Goal: Book appointment/travel/reservation

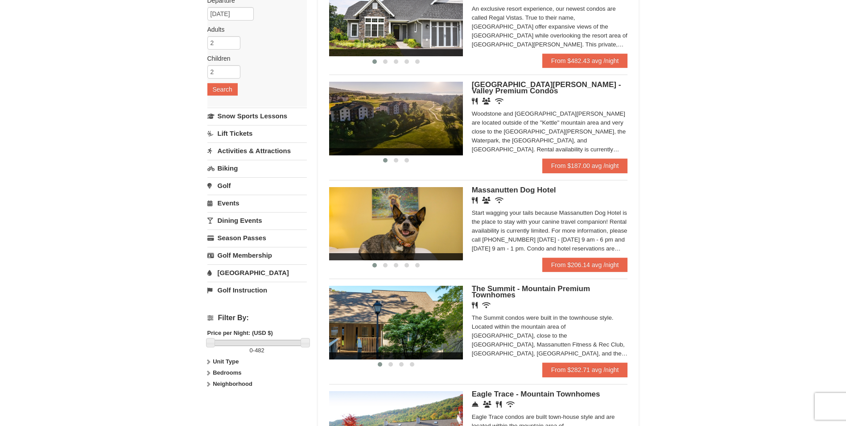
scroll to position [89, 0]
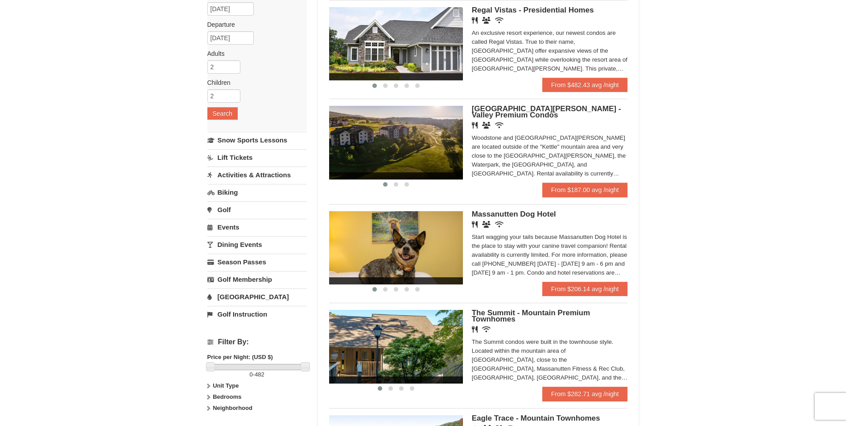
click at [553, 109] on span "[GEOGRAPHIC_DATA][PERSON_NAME] - Valley Premium Condos" at bounding box center [546, 111] width 149 height 15
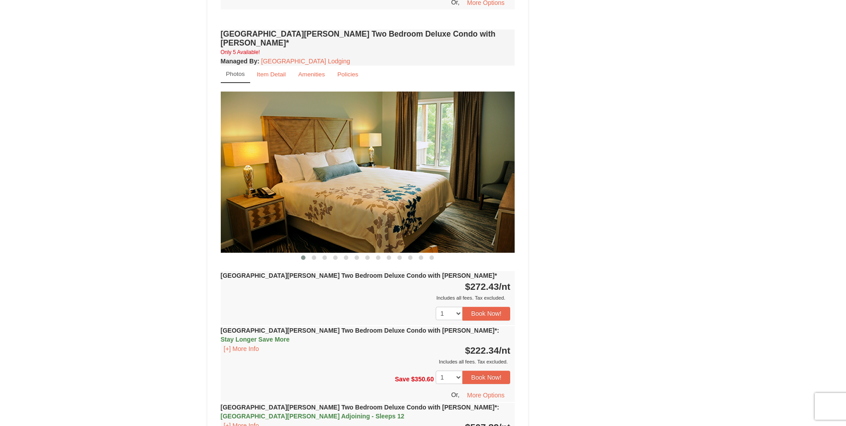
scroll to position [1204, 0]
click at [316, 255] on span at bounding box center [314, 257] width 4 height 4
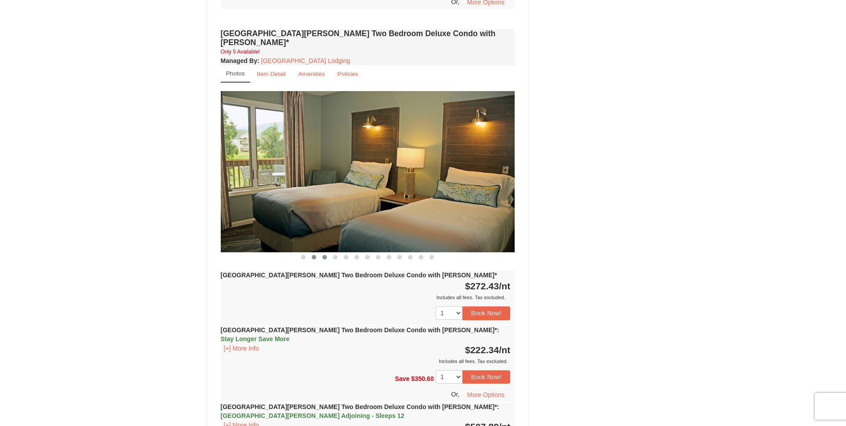
click at [324, 255] on span at bounding box center [324, 257] width 4 height 4
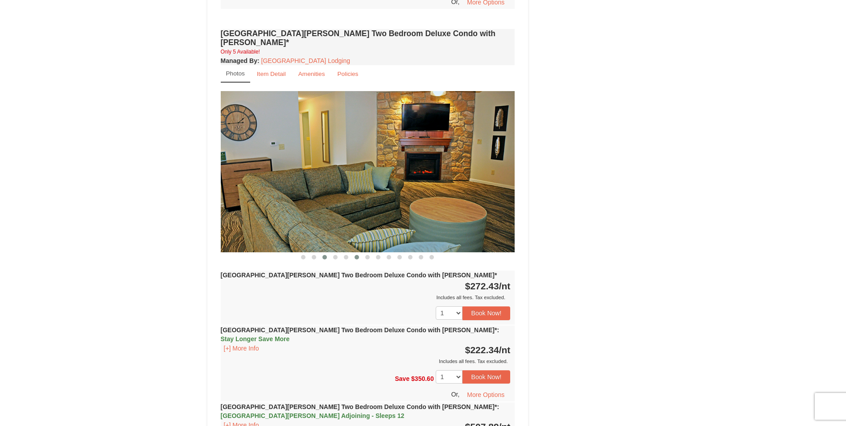
click at [360, 252] on button at bounding box center [356, 256] width 11 height 9
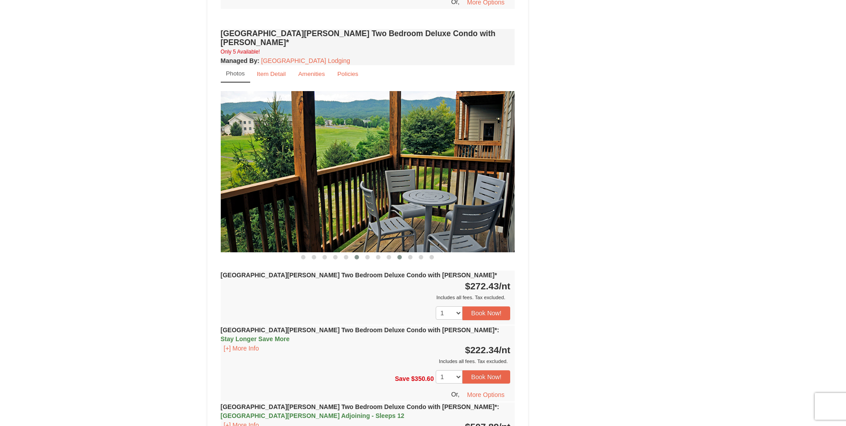
click at [404, 252] on button at bounding box center [399, 256] width 11 height 9
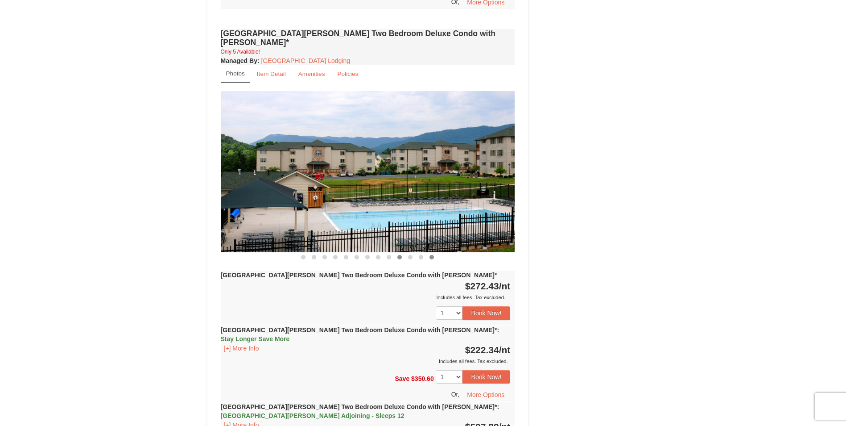
click at [427, 252] on button at bounding box center [431, 256] width 11 height 9
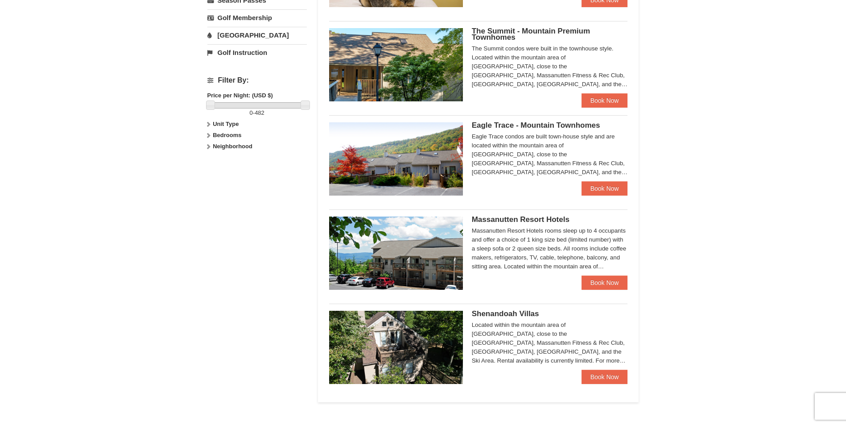
scroll to position [446, 0]
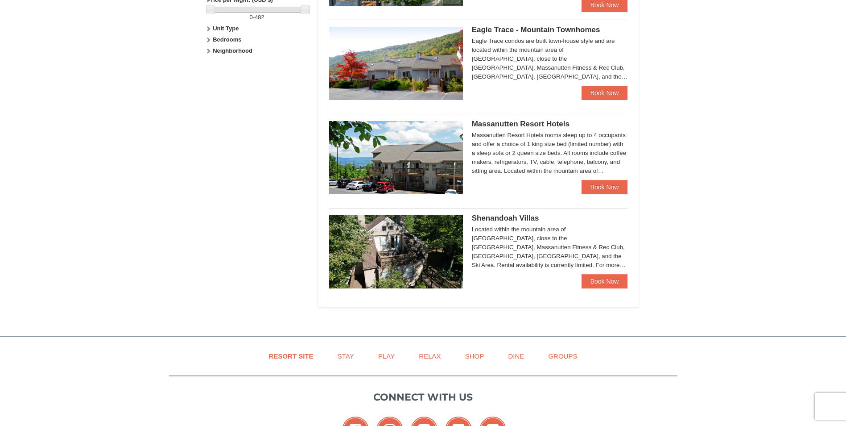
click at [523, 215] on span "Shenandoah Villas" at bounding box center [505, 218] width 67 height 8
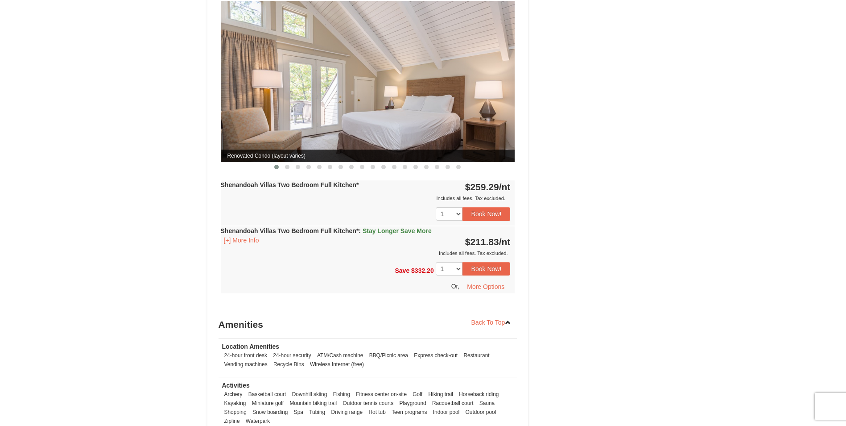
scroll to position [758, 0]
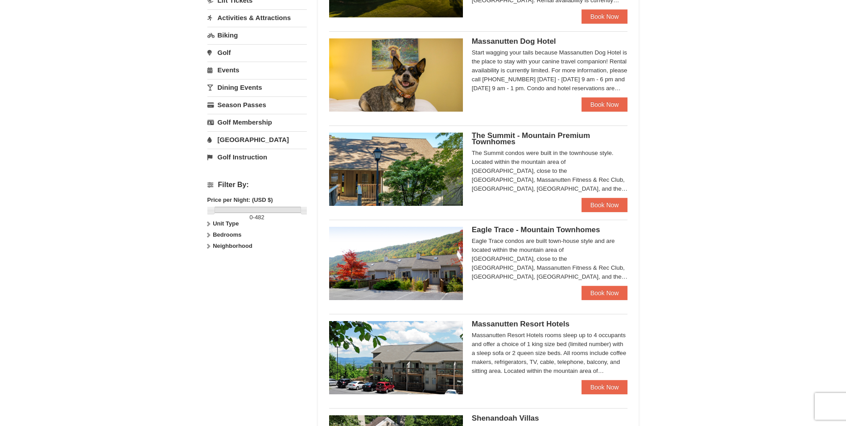
scroll to position [244, 0]
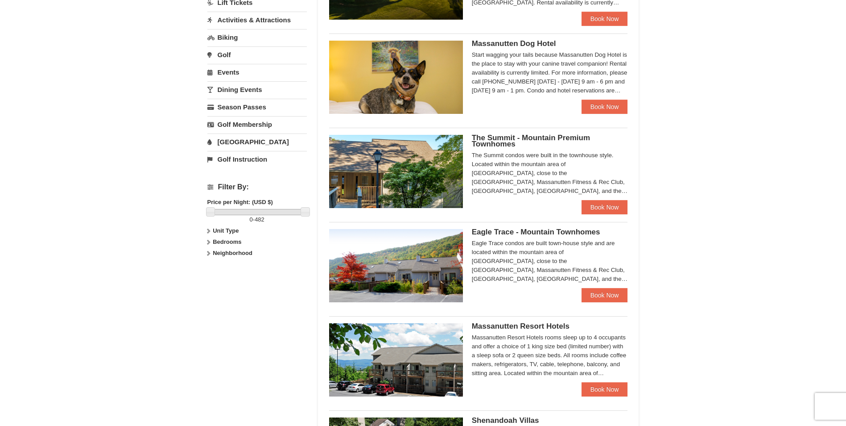
click at [539, 235] on span "Eagle Trace - Mountain Townhomes" at bounding box center [536, 231] width 128 height 8
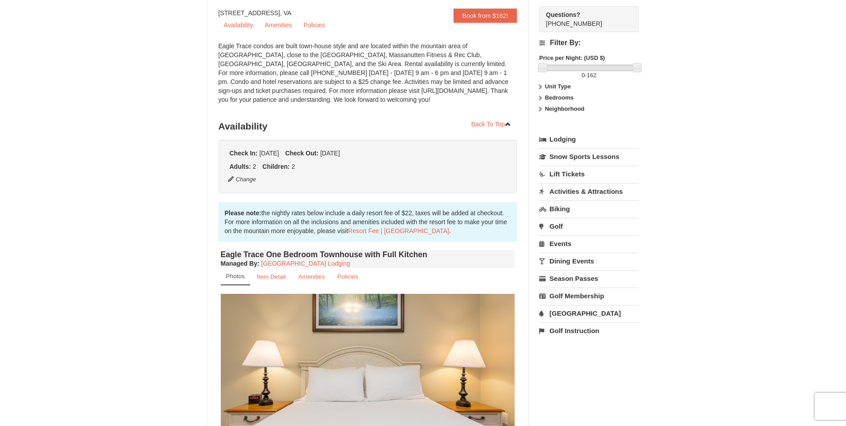
scroll to position [89, 0]
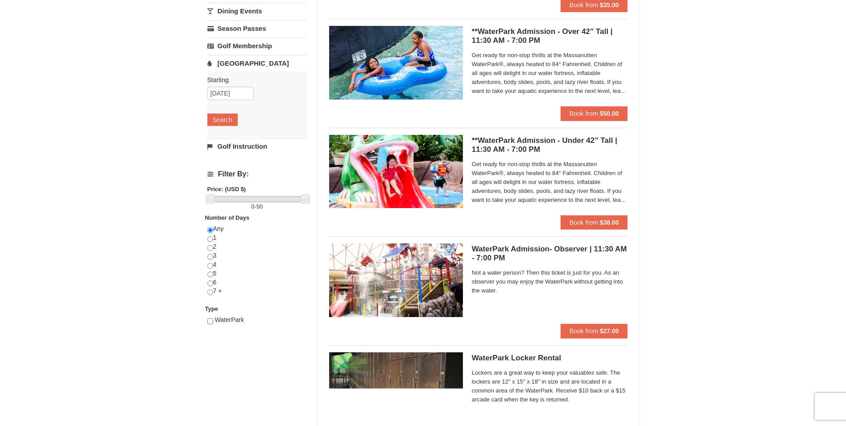
scroll to position [178, 0]
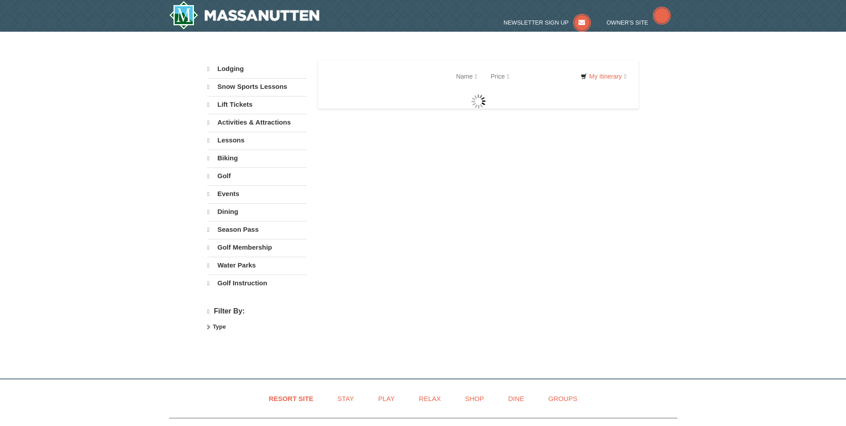
select select "9"
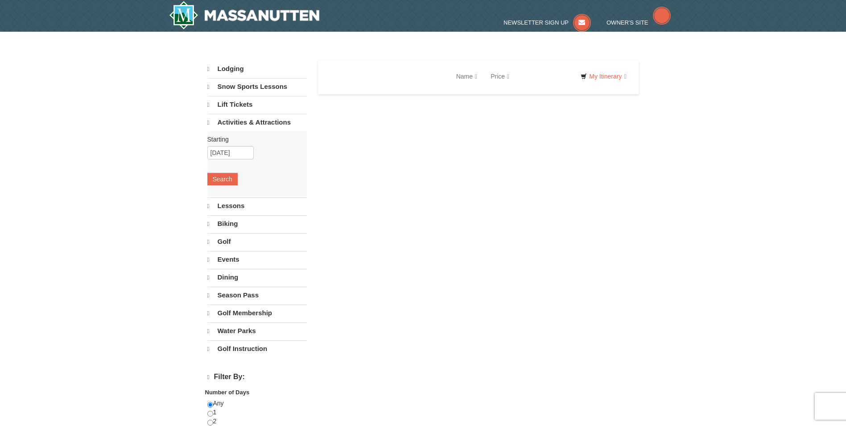
select select "9"
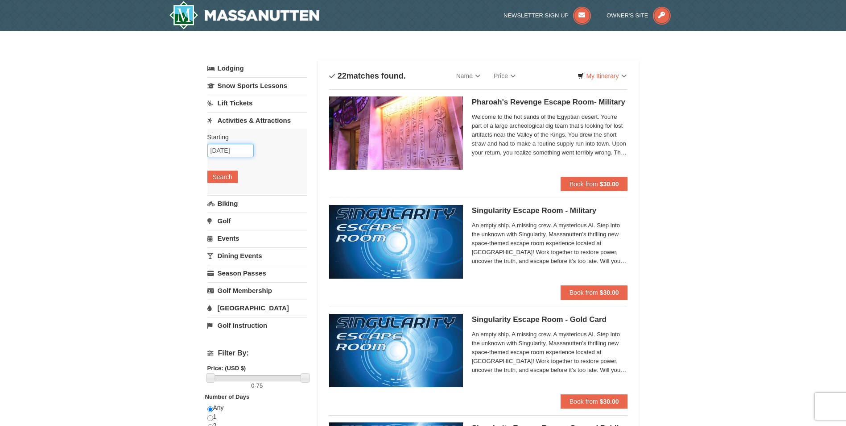
click at [227, 153] on input "[DATE]" at bounding box center [230, 150] width 46 height 13
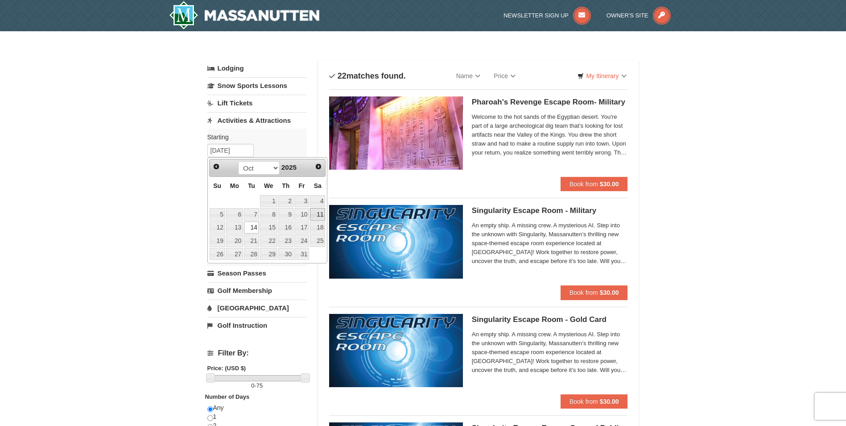
click at [316, 217] on link "11" at bounding box center [317, 214] width 15 height 12
type input "[DATE]"
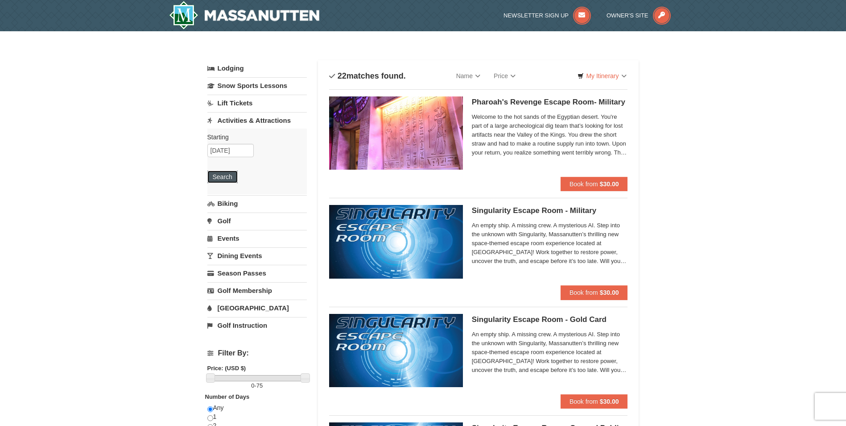
click at [223, 179] on button "Search" at bounding box center [222, 176] width 30 height 12
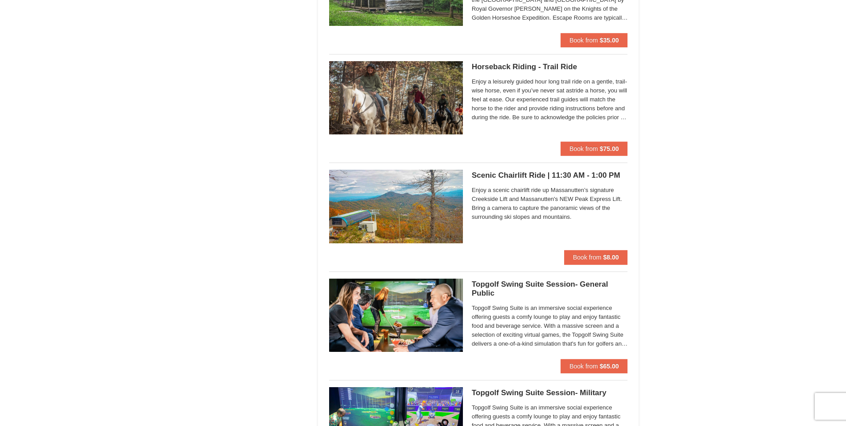
scroll to position [1115, 0]
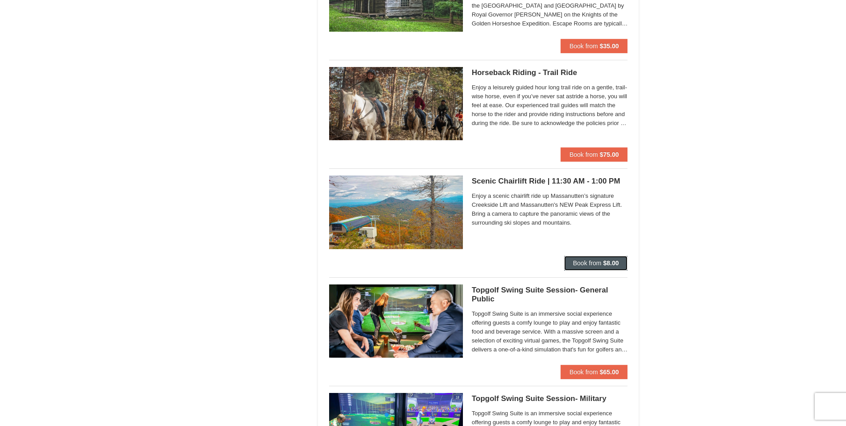
click at [604, 261] on strong "$8.00" at bounding box center [611, 262] width 16 height 7
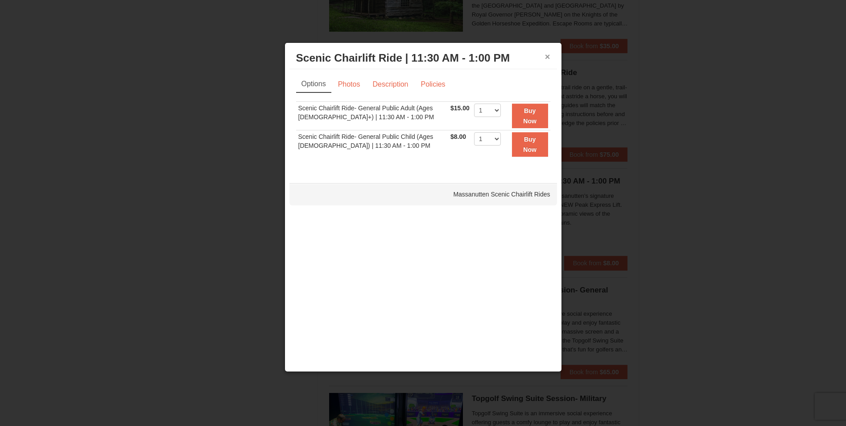
click at [545, 60] on button "×" at bounding box center [547, 56] width 5 height 9
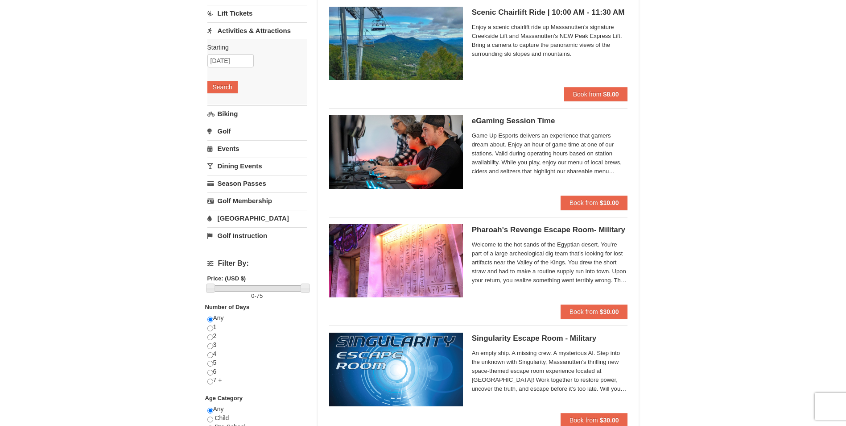
scroll to position [0, 0]
